Goal: Information Seeking & Learning: Learn about a topic

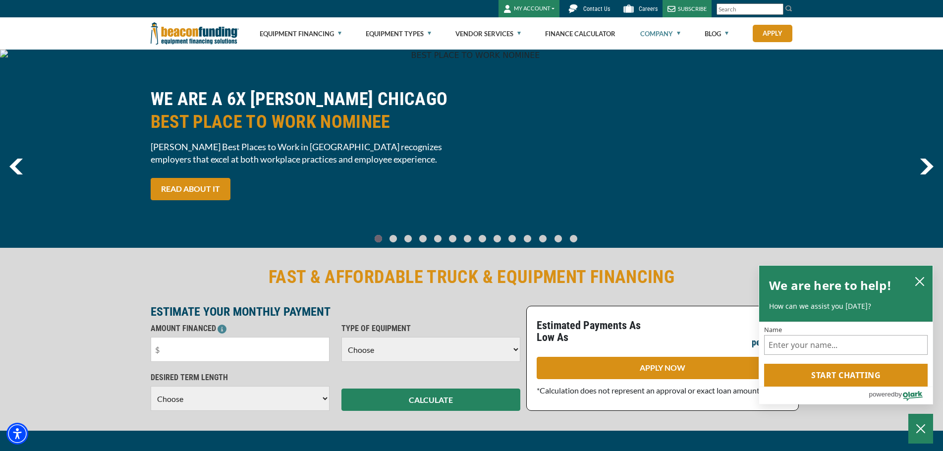
click at [650, 29] on link "Company" at bounding box center [660, 34] width 40 height 32
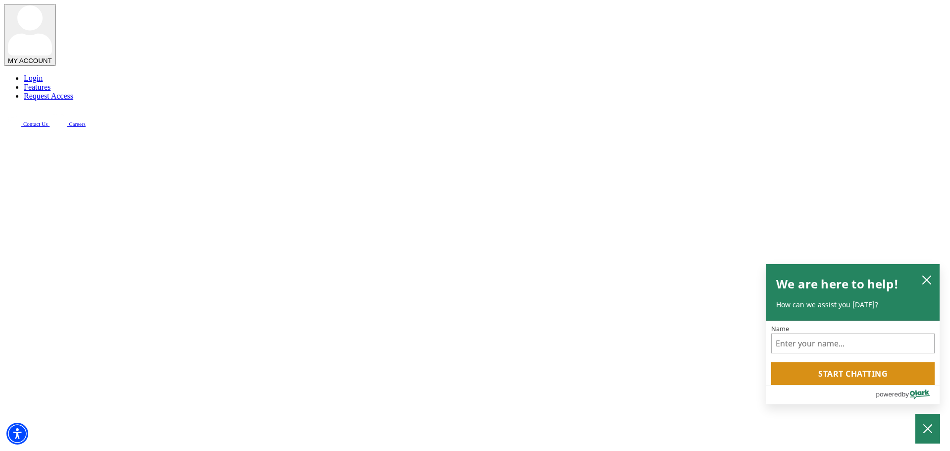
click at [917, 280] on icon "close chatbox" at bounding box center [920, 280] width 10 height 10
